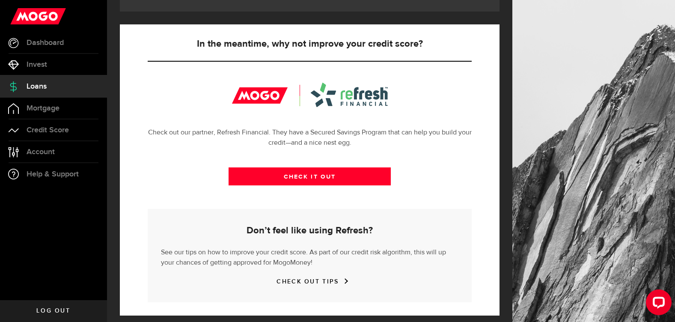
scroll to position [297, 0]
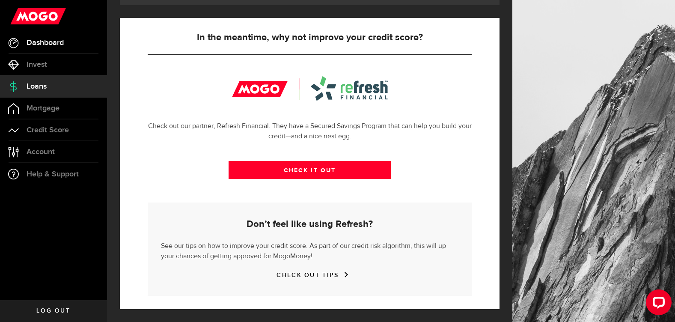
click at [62, 46] on span "Dashboard" at bounding box center [45, 43] width 37 height 8
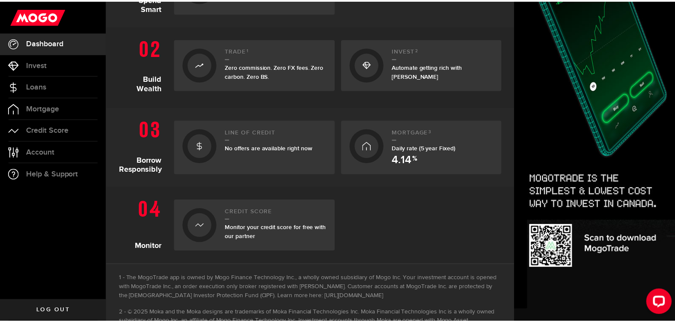
scroll to position [257, 0]
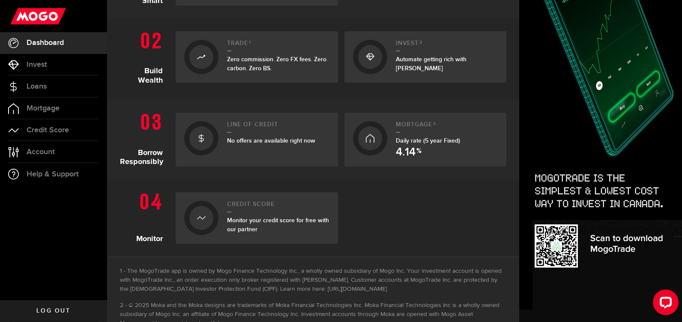
click at [235, 140] on span "No offers are available right now" at bounding box center [271, 140] width 88 height 7
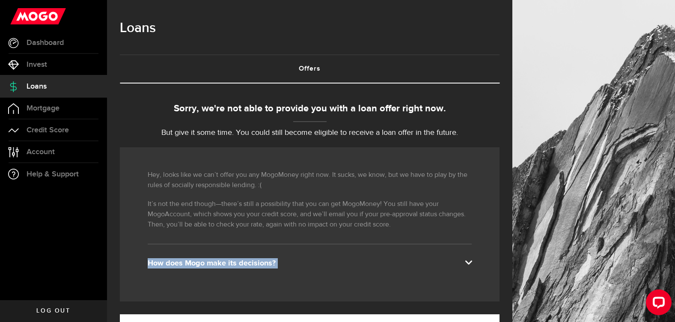
drag, startPoint x: 477, startPoint y: 263, endPoint x: 572, endPoint y: 236, distance: 98.4
click at [572, 236] on div "Loans Offers (requires attention) Pending Loan Offer What’s your fave song? Pla…" at bounding box center [391, 309] width 568 height 618
click at [572, 236] on div at bounding box center [594, 309] width 163 height 618
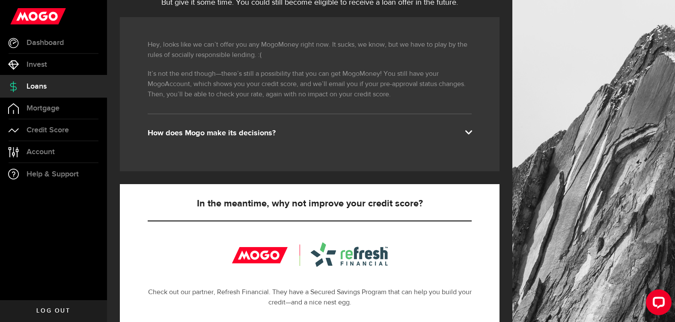
scroll to position [40, 0]
